Goal: Information Seeking & Learning: Learn about a topic

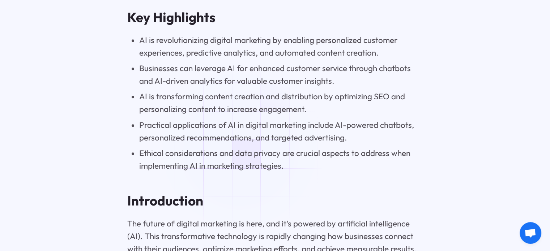
scroll to position [609, 0]
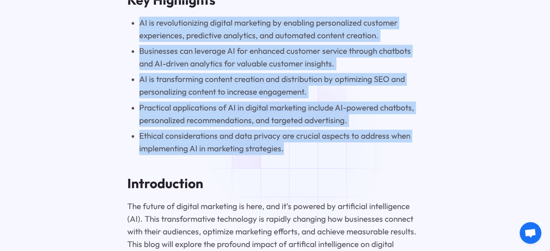
drag, startPoint x: 141, startPoint y: 24, endPoint x: 309, endPoint y: 150, distance: 210.0
click at [309, 150] on ul "AI is revolutionizing digital marketing by enabling personalized customer exper…" at bounding box center [274, 86] width 295 height 139
copy ul "AI is revolutionizing digital marketing by enabling personalized customer exper…"
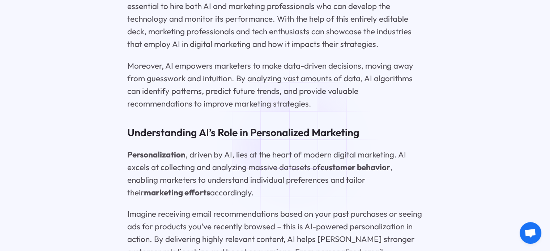
scroll to position [1060, 0]
